Goal: Find specific page/section: Find specific page/section

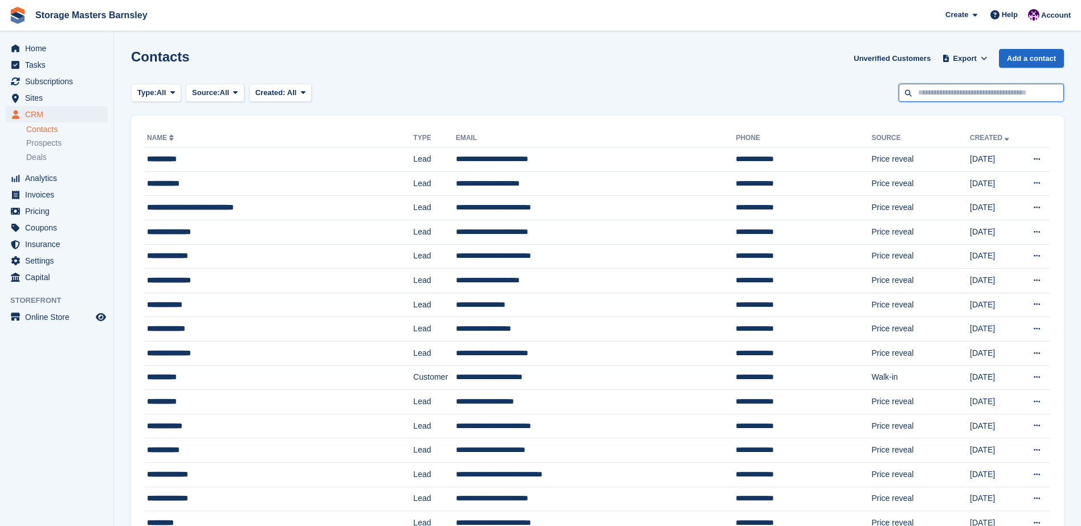
click at [945, 92] on input "text" at bounding box center [980, 93] width 165 height 19
type input "********"
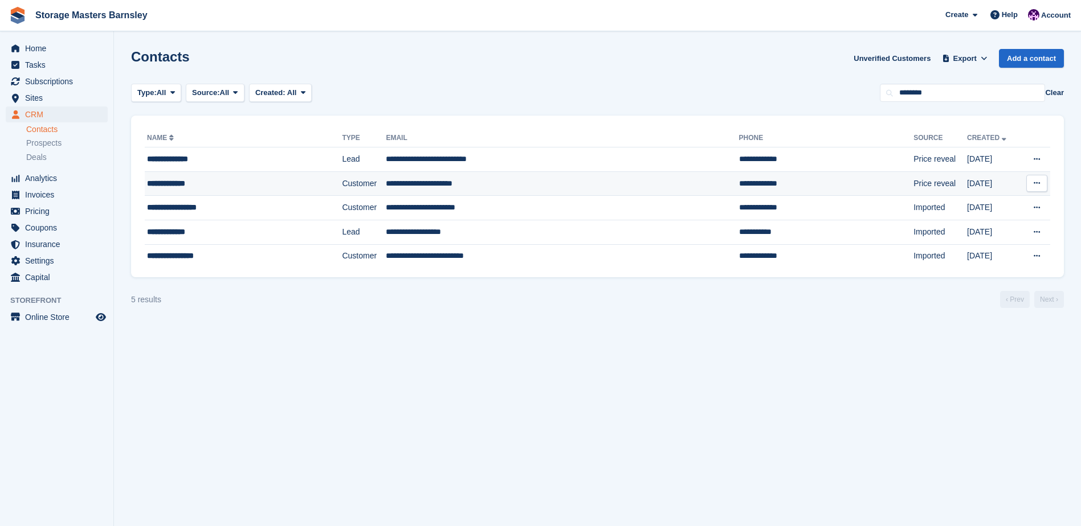
click at [222, 189] on div "**********" at bounding box center [223, 184] width 153 height 12
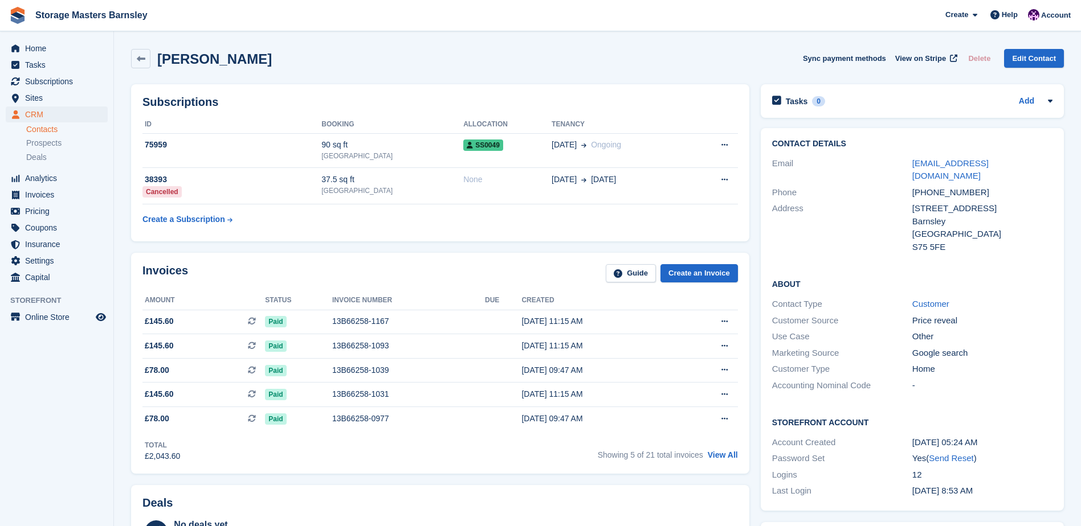
click at [492, 260] on div "Invoices Guide Create an Invoice Amount Status Invoice number Due Created £145.…" at bounding box center [440, 363] width 618 height 221
click at [473, 264] on div "Invoices Guide Create an Invoice" at bounding box center [439, 277] width 595 height 26
click at [477, 261] on div "Invoices Guide Create an Invoice Amount Status Invoice number Due Created £145.…" at bounding box center [440, 363] width 618 height 221
click at [632, 65] on div "[PERSON_NAME] Sync payment methods View on Stripe Delete Edit Contact" at bounding box center [597, 58] width 933 height 19
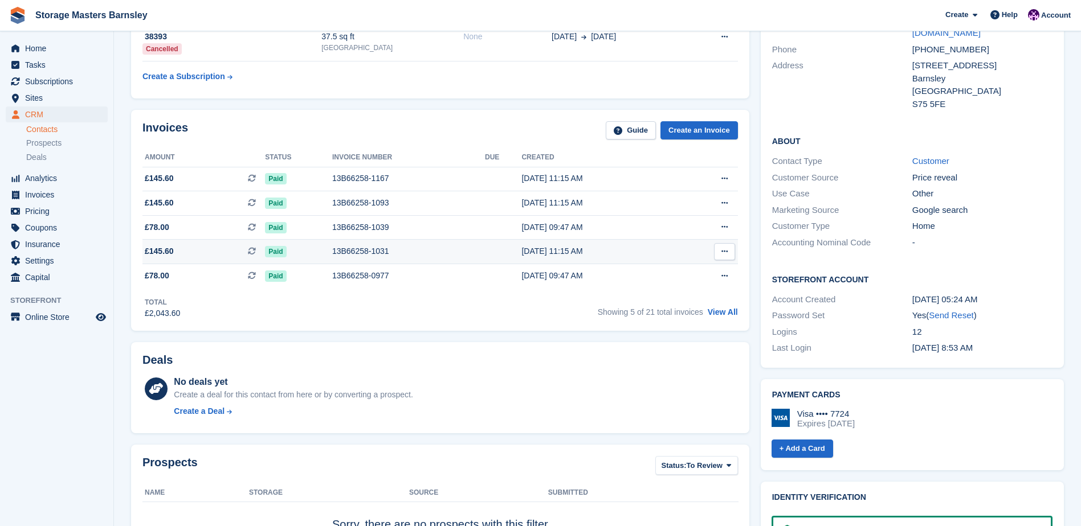
scroll to position [171, 0]
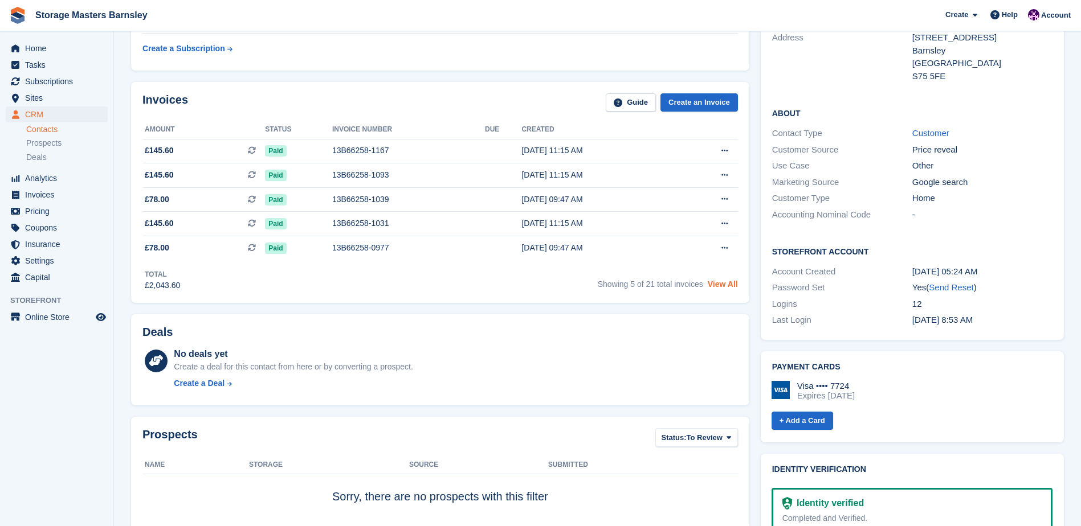
click at [719, 287] on link "View All" at bounding box center [723, 284] width 30 height 9
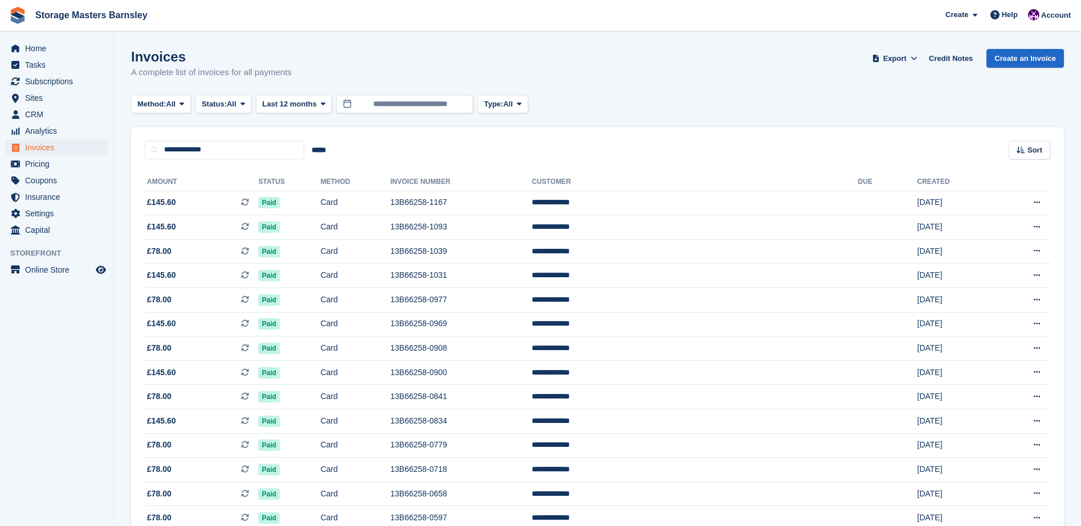
click at [627, 97] on div "Method: All All Bank Transfer Cash Cheque Debit/Credit Card Direct Debit SEPA D…" at bounding box center [597, 104] width 933 height 19
click at [27, 119] on span "CRM" at bounding box center [59, 115] width 68 height 16
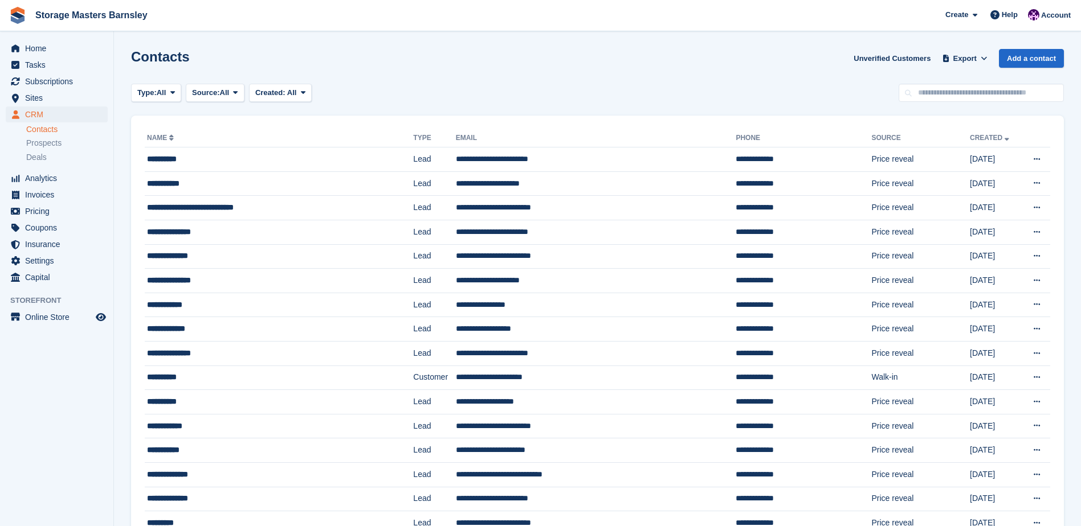
click at [699, 54] on div "Contacts Unverified Customers Export Export Contacts Export a CSV of all Contac…" at bounding box center [597, 65] width 933 height 32
click at [665, 69] on div "Contacts Unverified Customers Export Export Contacts Export a CSV of all Contac…" at bounding box center [597, 65] width 933 height 32
